Goal: Navigation & Orientation: Find specific page/section

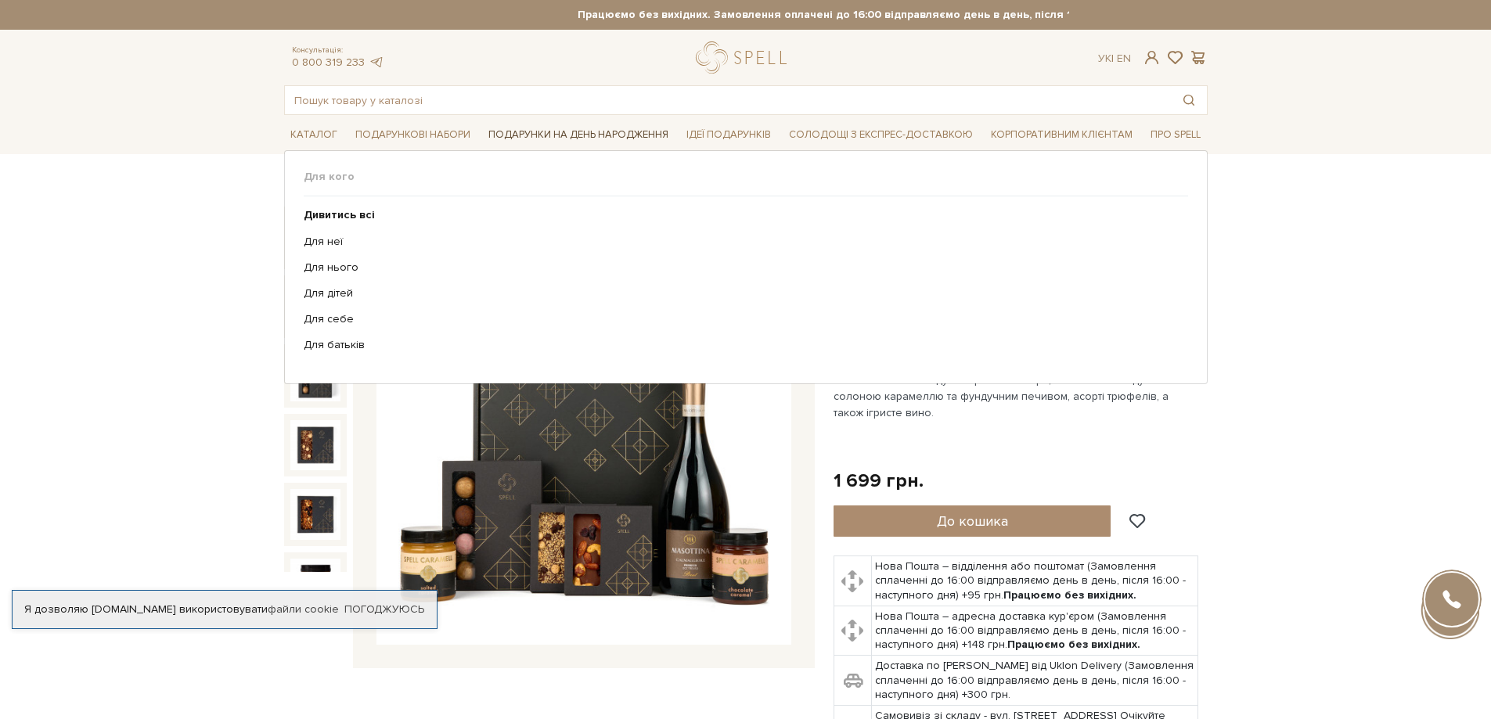
click at [561, 131] on span "Подарунки на День народження" at bounding box center [578, 135] width 193 height 24
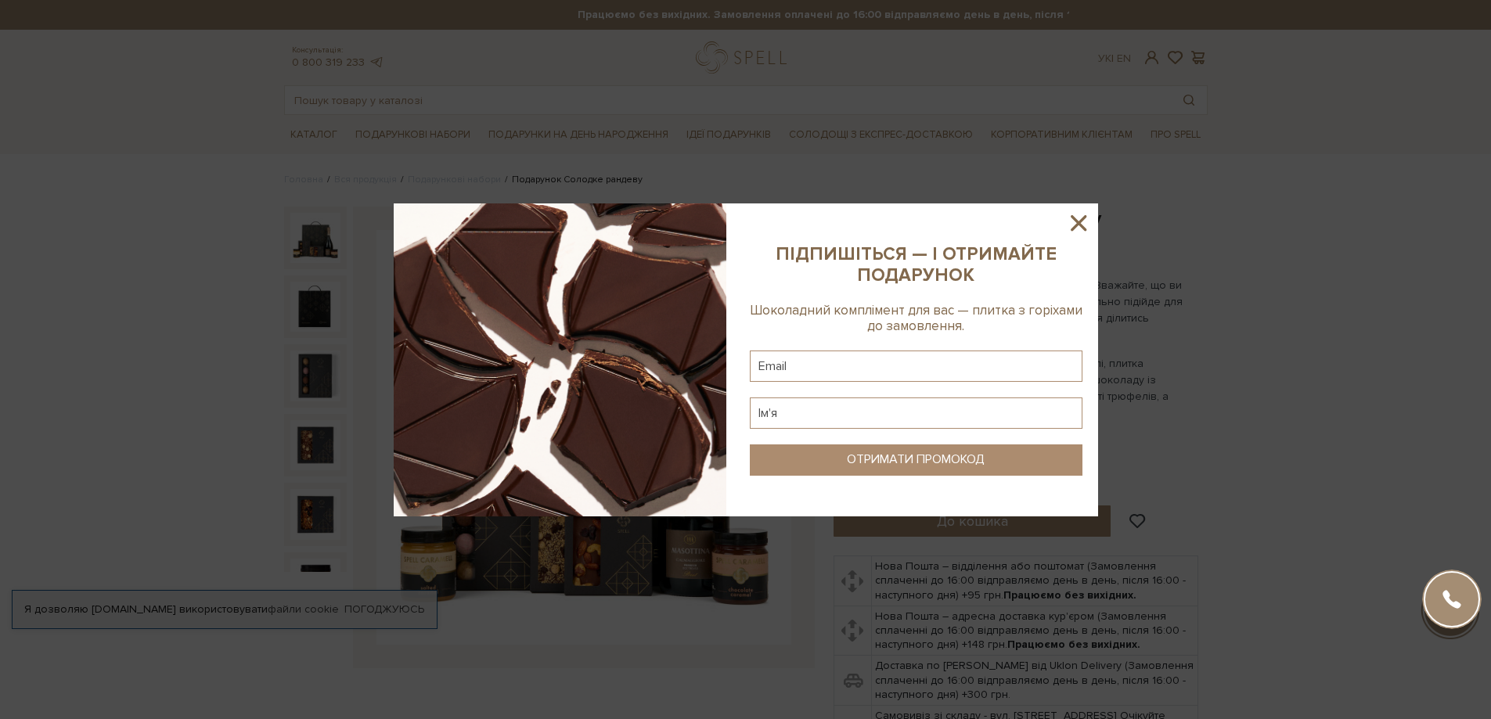
click at [1079, 213] on icon at bounding box center [1079, 223] width 27 height 27
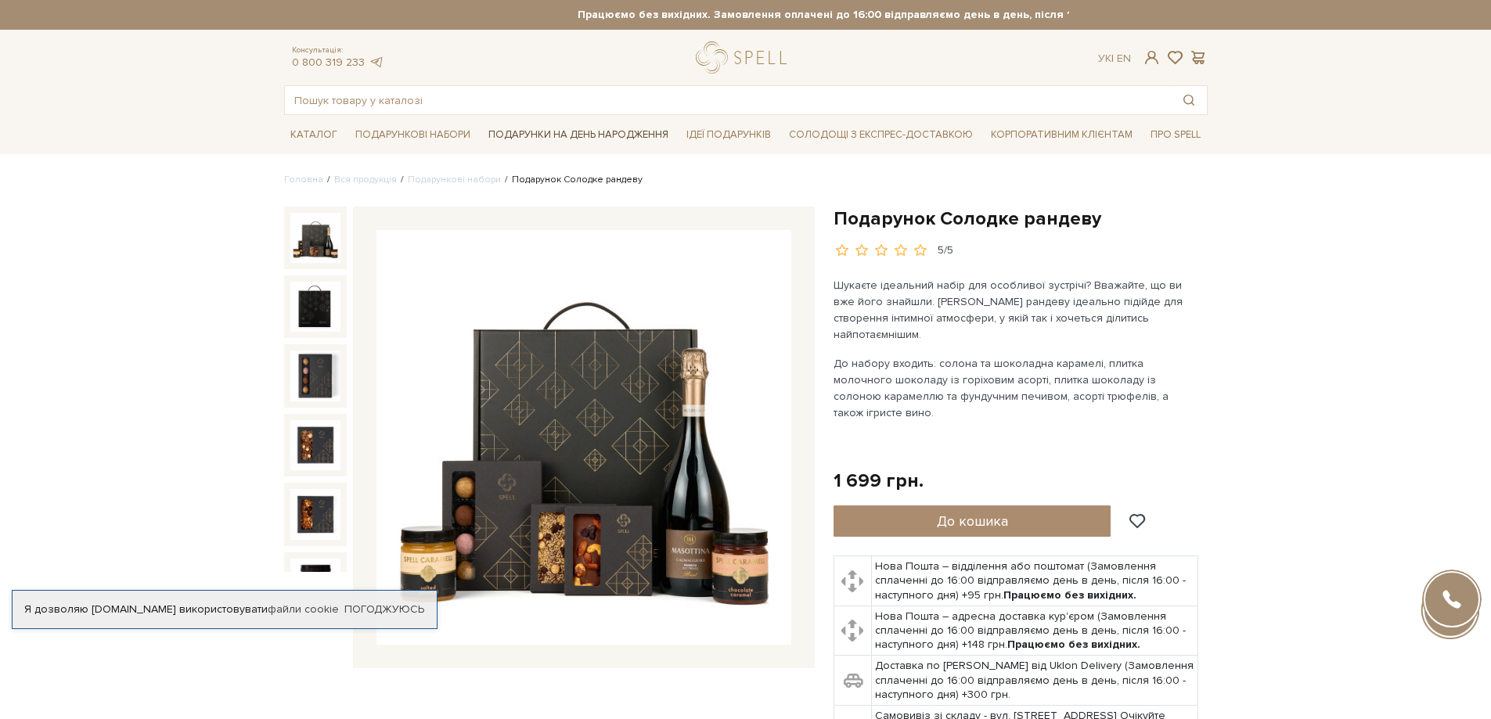
click at [536, 132] on span "Подарунки на День народження" at bounding box center [578, 135] width 193 height 24
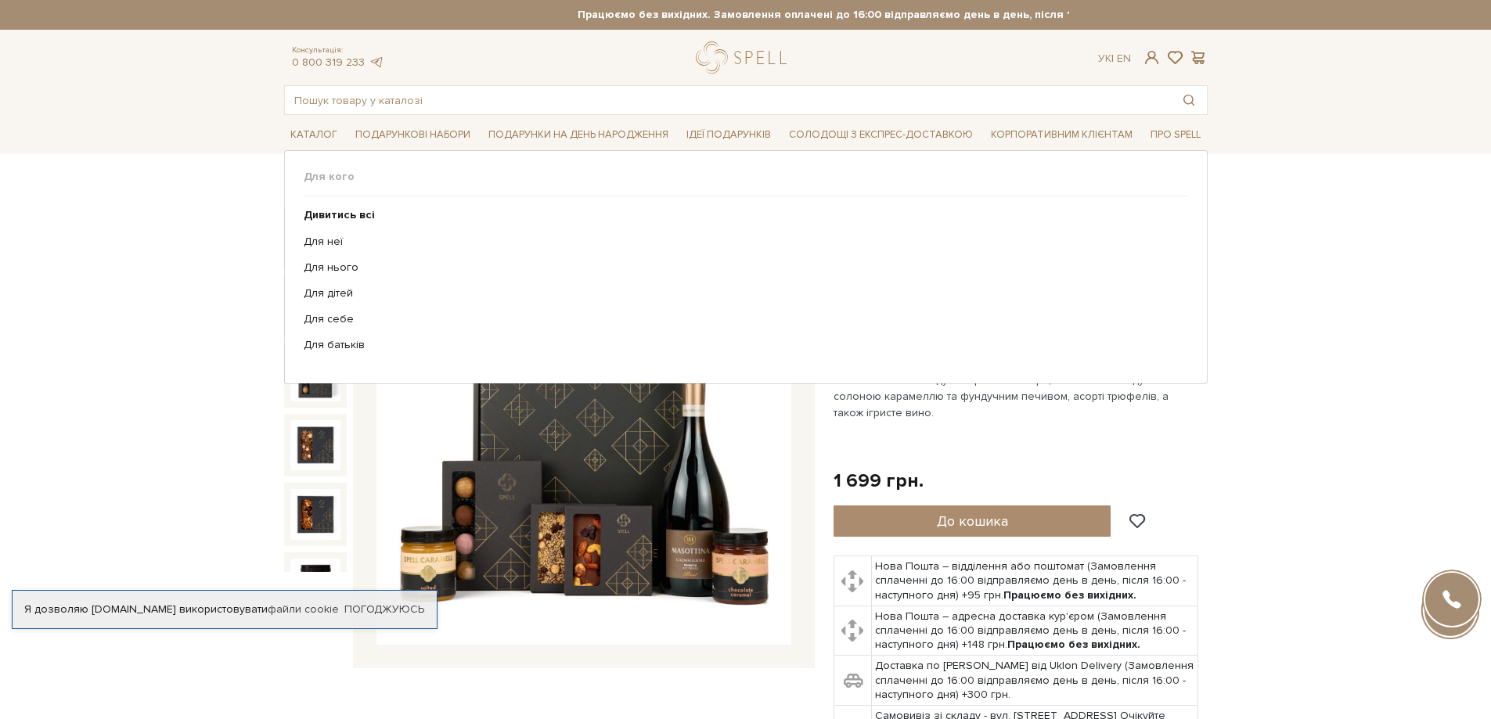
click at [337, 229] on ul "Дивитись всі Для неї Для нього Для дітей Для себе Для батьків" at bounding box center [746, 281] width 885 height 168
click at [337, 235] on link "Для неї" at bounding box center [740, 242] width 873 height 14
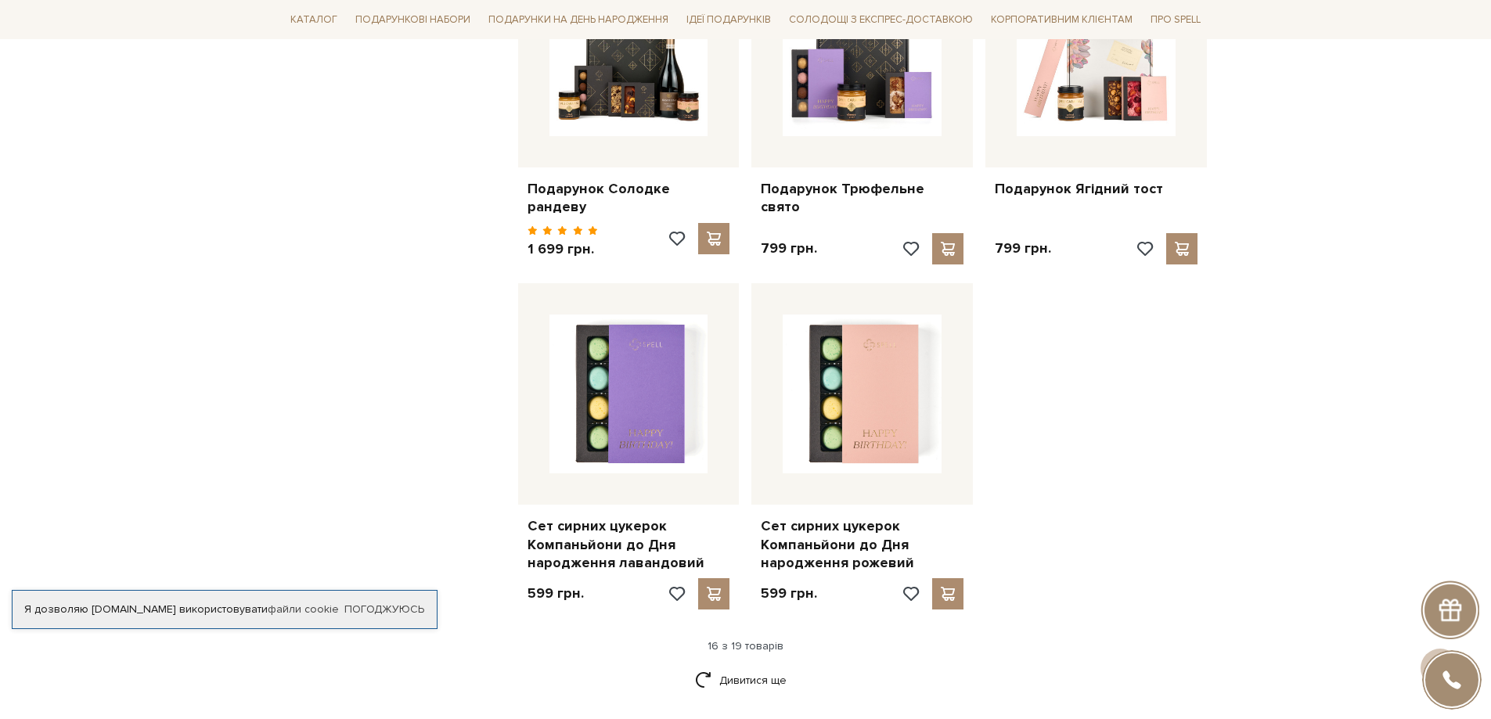
scroll to position [1879, 0]
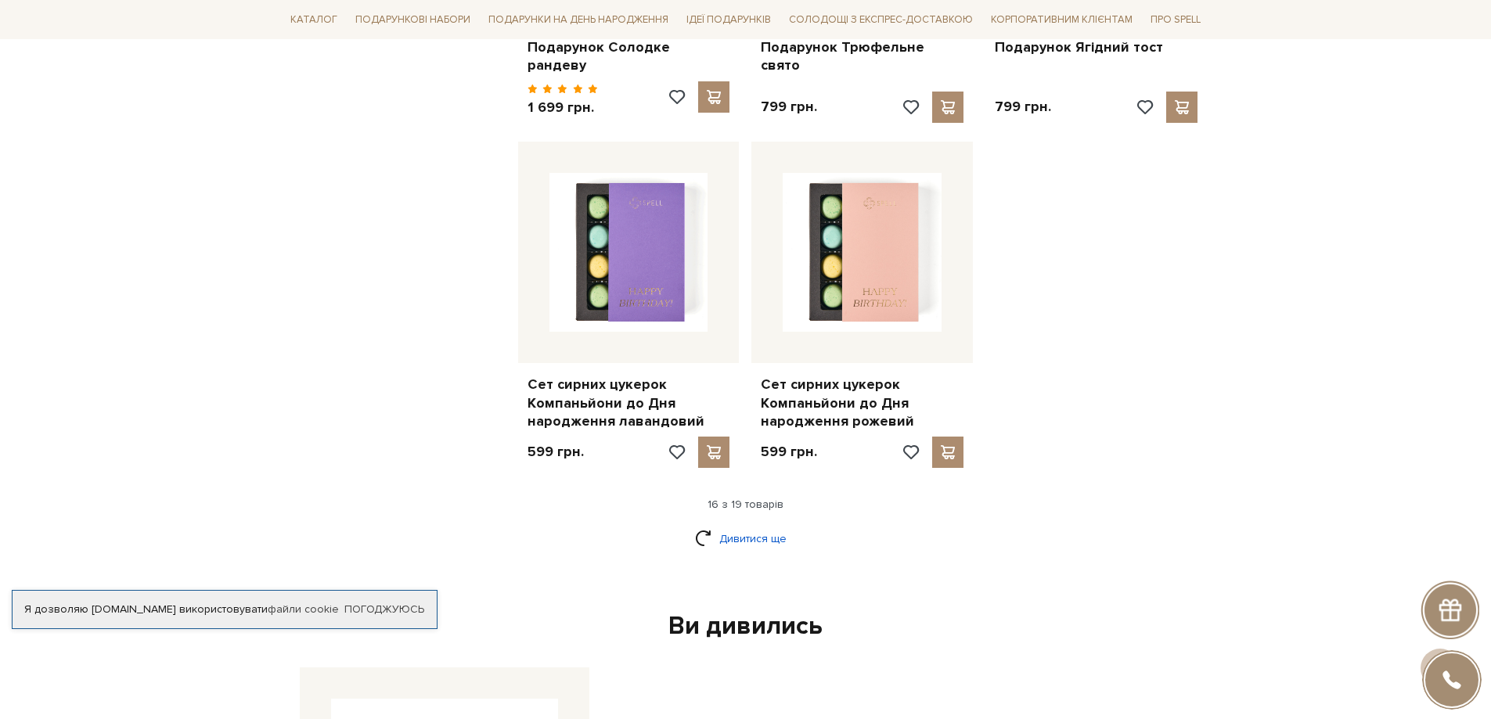
click at [755, 529] on link "Дивитися ще" at bounding box center [746, 538] width 102 height 27
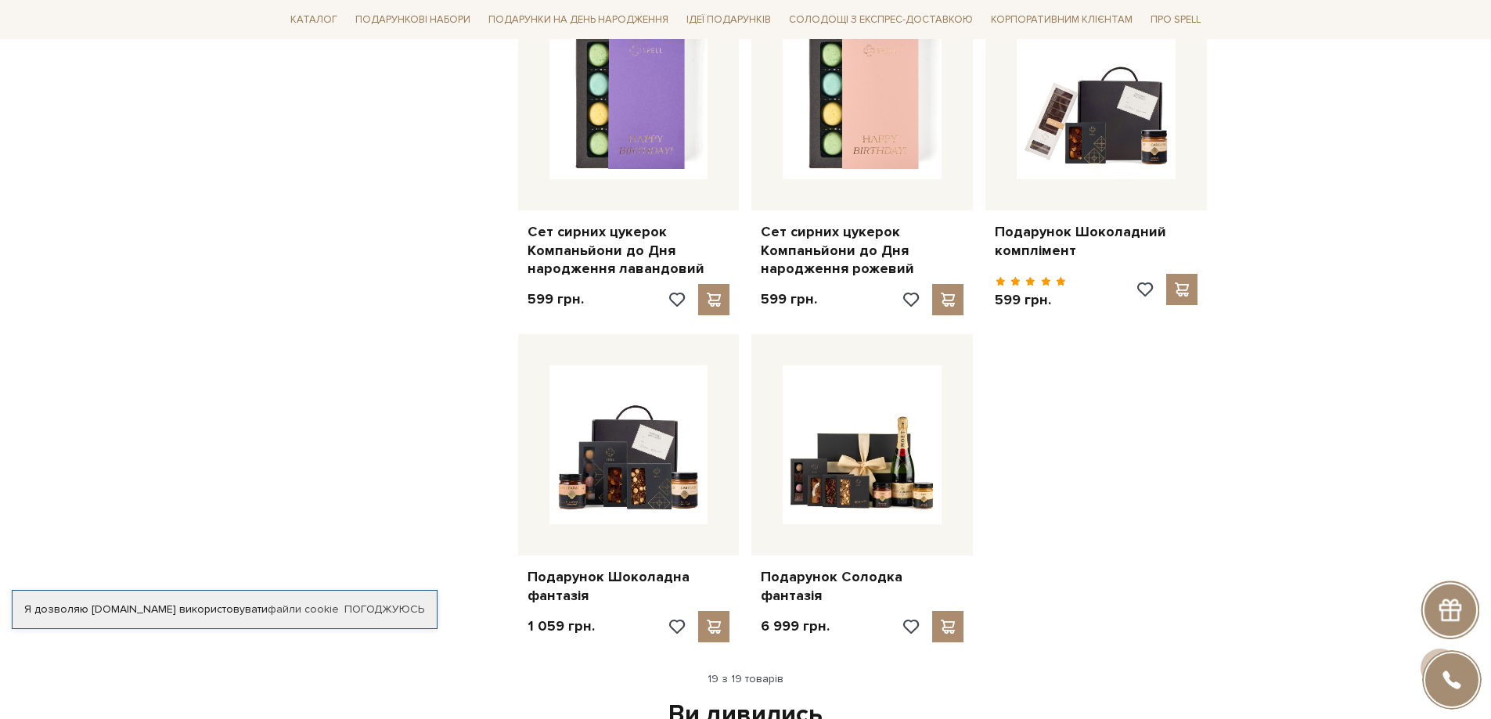
scroll to position [2192, 0]
